Goal: Check status: Check status

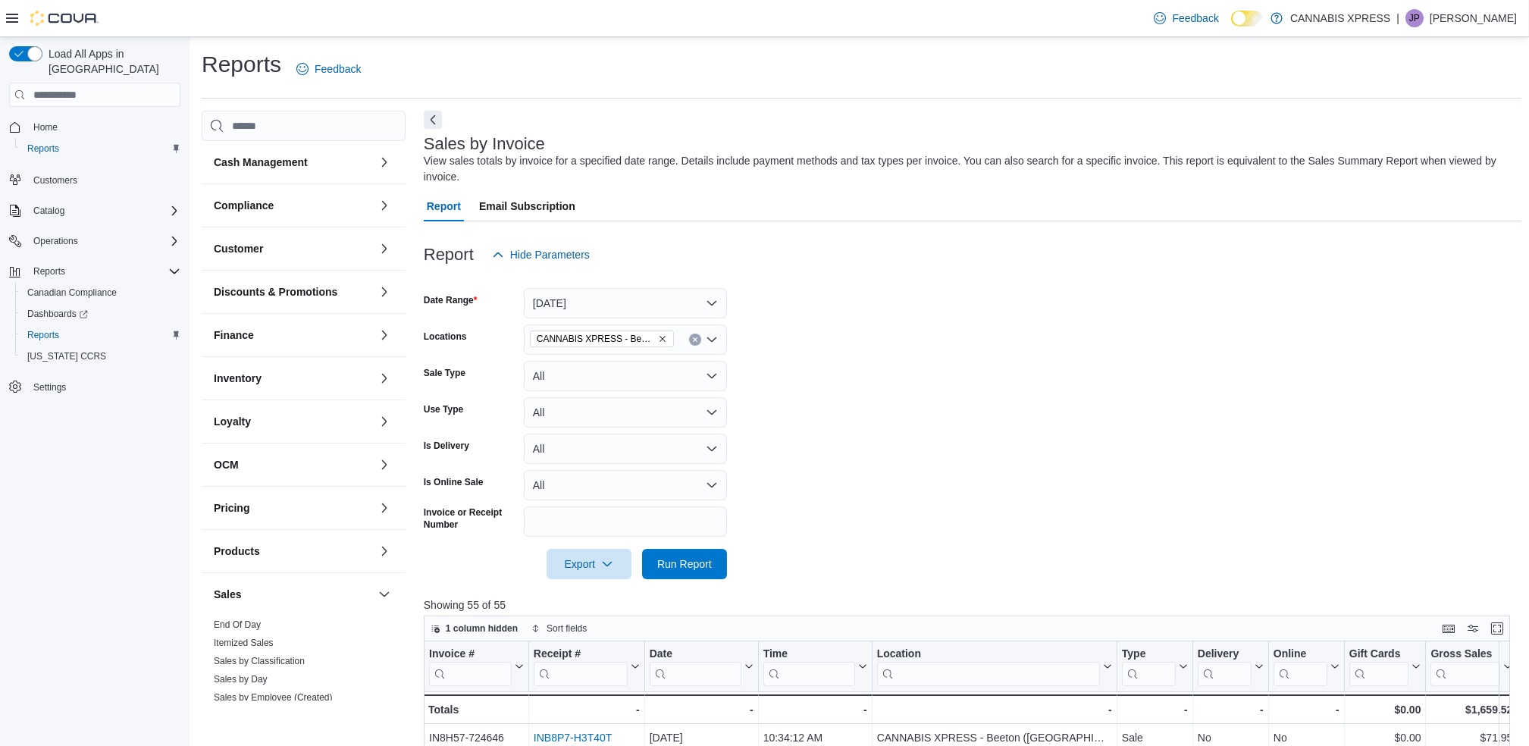
drag, startPoint x: 0, startPoint y: 0, endPoint x: 1094, endPoint y: 479, distance: 1194.5
click at [1094, 479] on form "Date Range [DATE] Locations CANNABIS XPRESS - Beeton (Main Street) Sale Type Al…" at bounding box center [972, 424] width 1097 height 309
click at [260, 622] on link "End Of Day" at bounding box center [237, 624] width 47 height 11
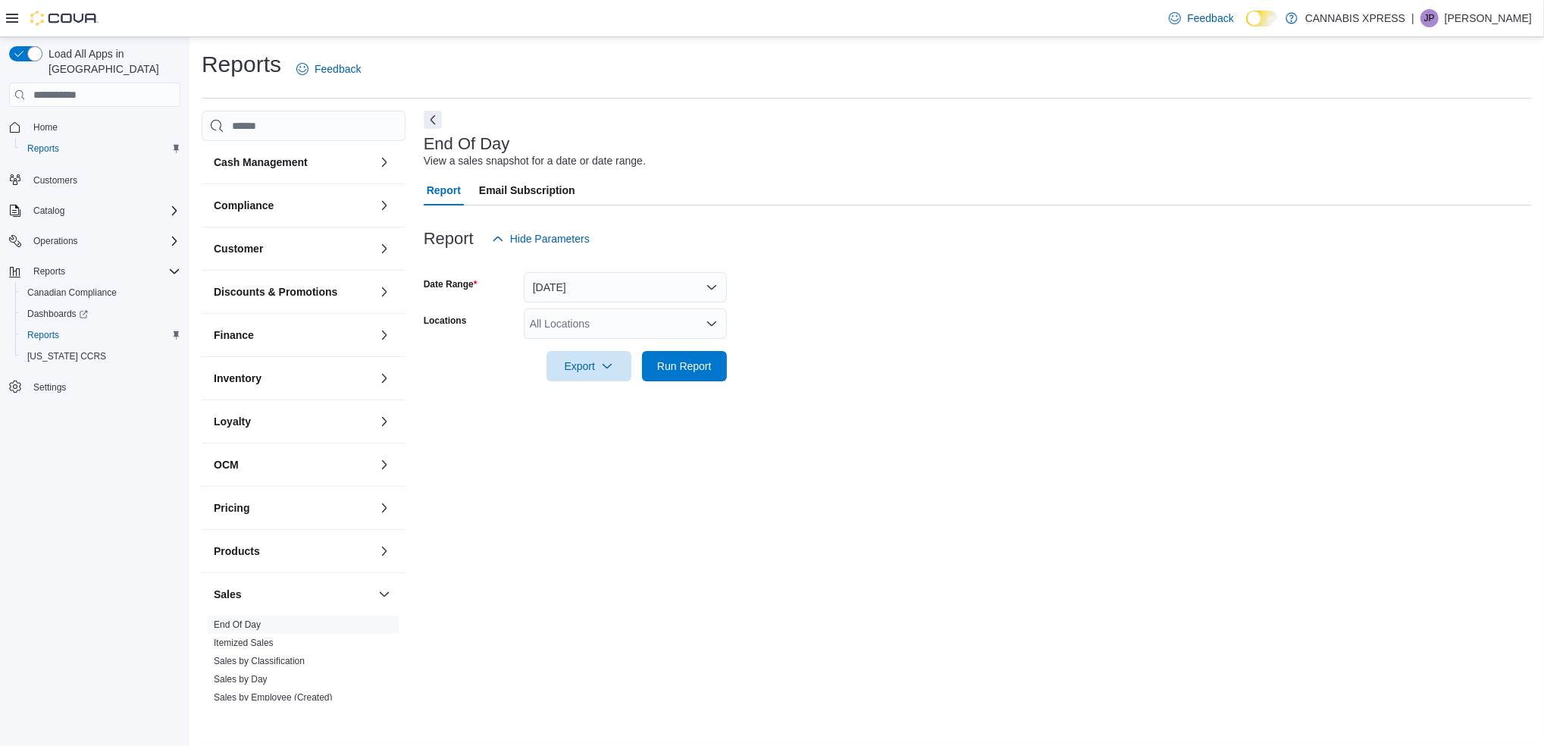
click at [619, 325] on div "All Locations" at bounding box center [625, 323] width 203 height 30
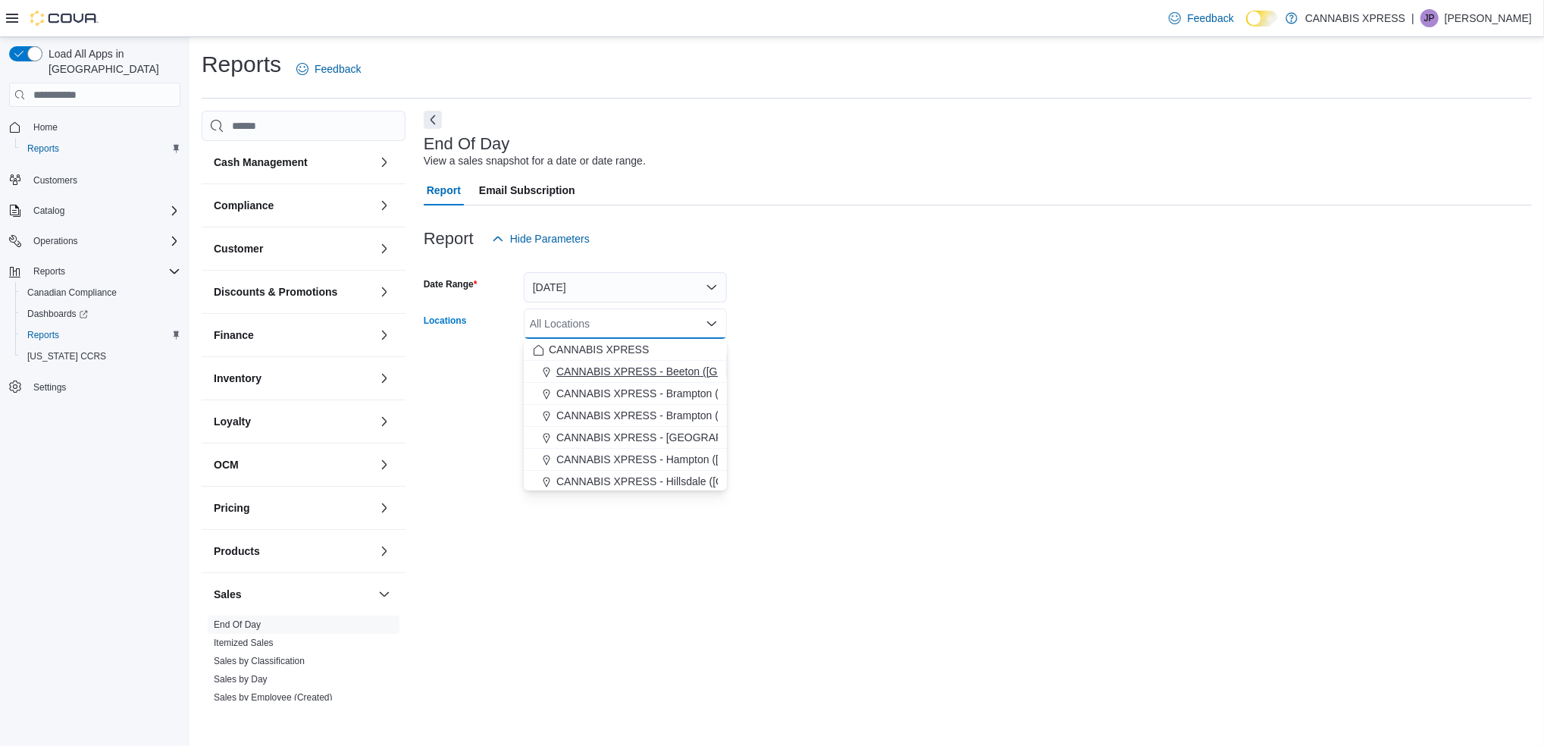
click at [609, 377] on span "CANNABIS XPRESS - Beeton ([GEOGRAPHIC_DATA])" at bounding box center [688, 371] width 264 height 15
drag, startPoint x: 901, startPoint y: 330, endPoint x: 889, endPoint y: 341, distance: 16.6
click at [901, 330] on form "Date Range [DATE] Locations CANNABIS XPRESS - [GEOGRAPHIC_DATA] ([GEOGRAPHIC_DA…" at bounding box center [978, 317] width 1108 height 127
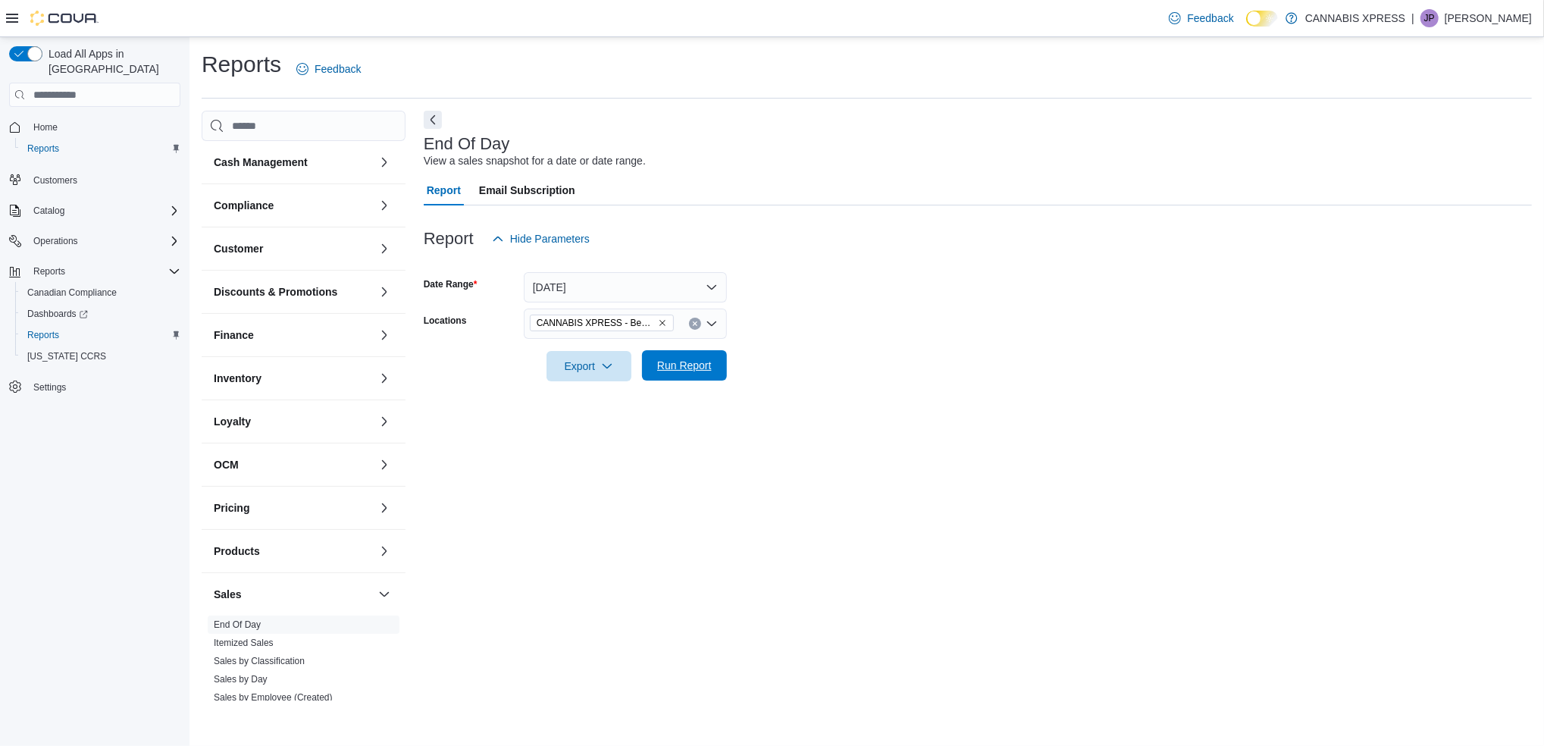
click at [683, 370] on span "Run Report" at bounding box center [684, 365] width 55 height 15
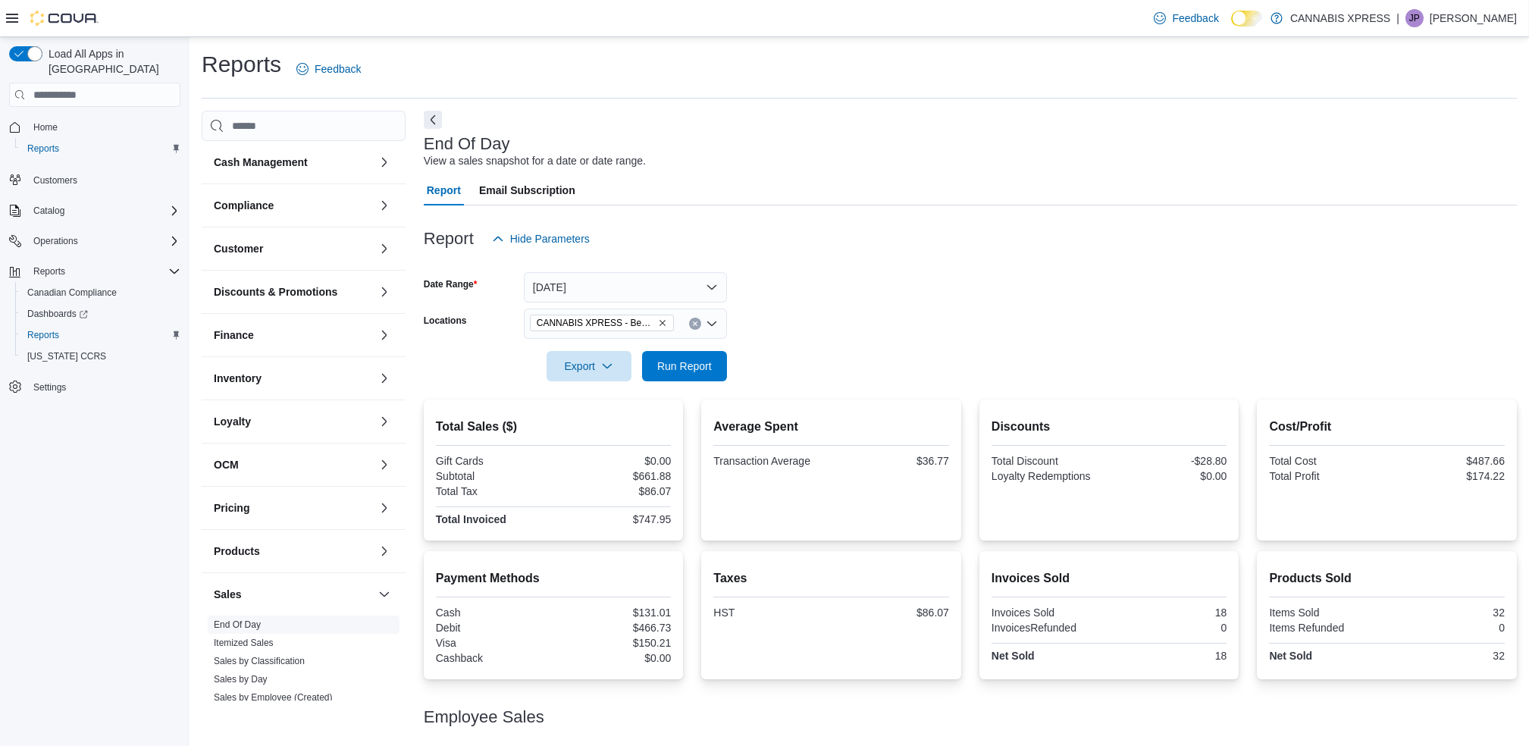
click at [233, 624] on link "End Of Day" at bounding box center [237, 624] width 47 height 11
click at [672, 373] on span "Run Report" at bounding box center [684, 365] width 67 height 30
